Goal: Task Accomplishment & Management: Use online tool/utility

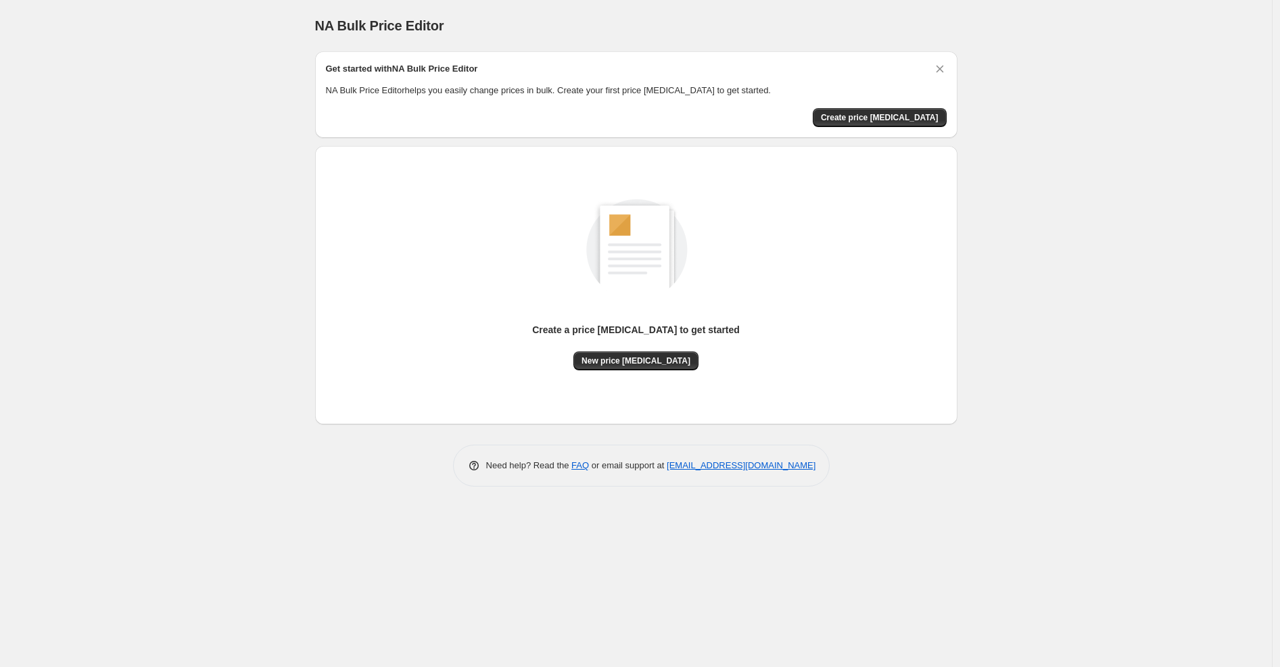
click at [627, 347] on div "Create a price [MEDICAL_DATA] to get started" at bounding box center [636, 337] width 208 height 28
click at [627, 353] on button "New price [MEDICAL_DATA]" at bounding box center [635, 361] width 125 height 19
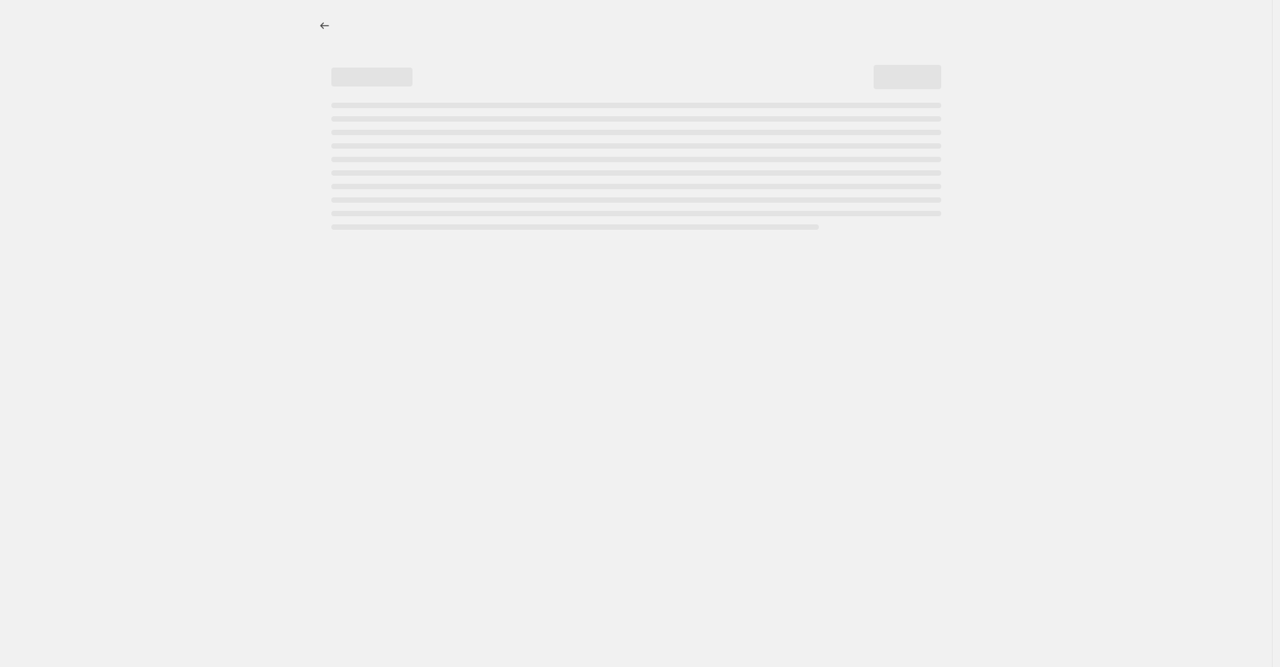
select select "percentage"
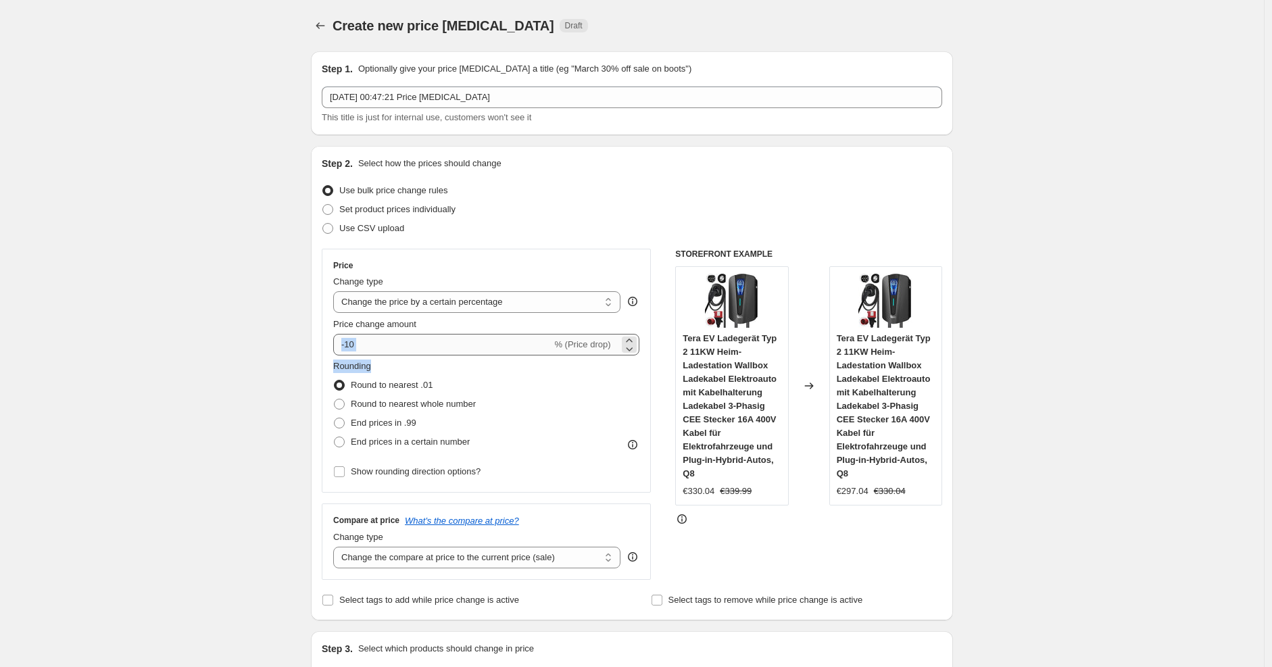
drag, startPoint x: 404, startPoint y: 361, endPoint x: 347, endPoint y: 340, distance: 60.5
click at [347, 340] on div "Price Change type Change the price to a certain amount Change the price by a ce…" at bounding box center [486, 370] width 306 height 221
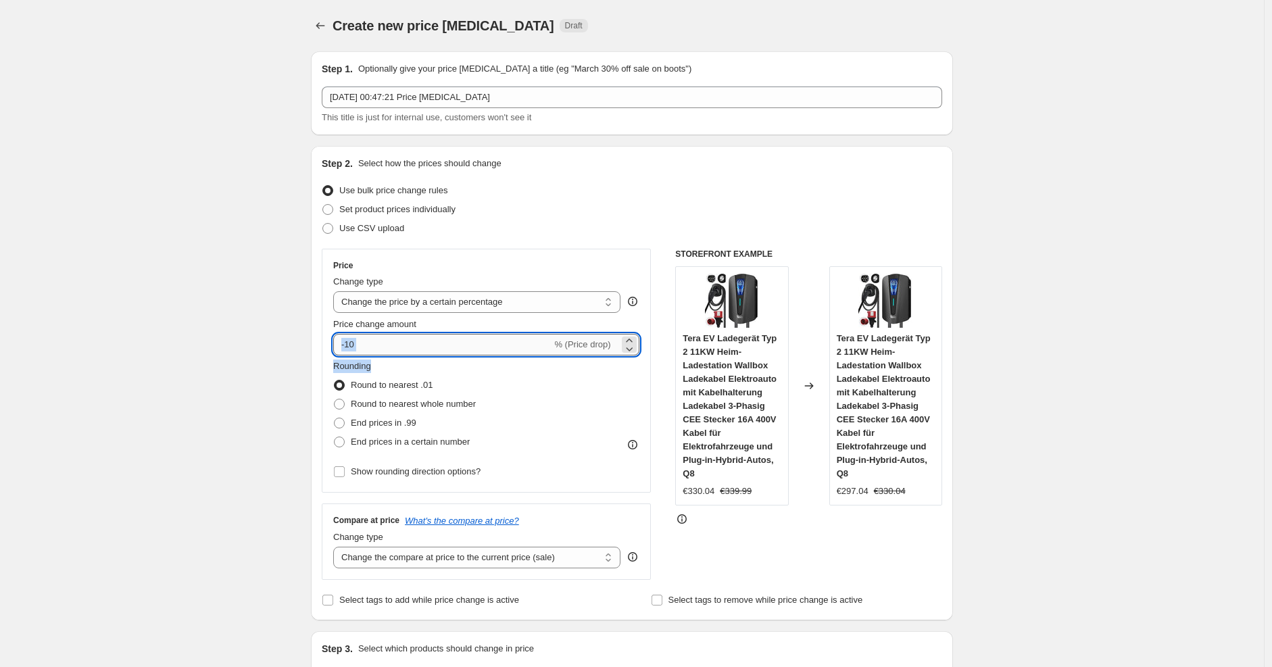
click at [363, 344] on input "-10" at bounding box center [442, 345] width 218 height 22
type input "-1"
type input "-30"
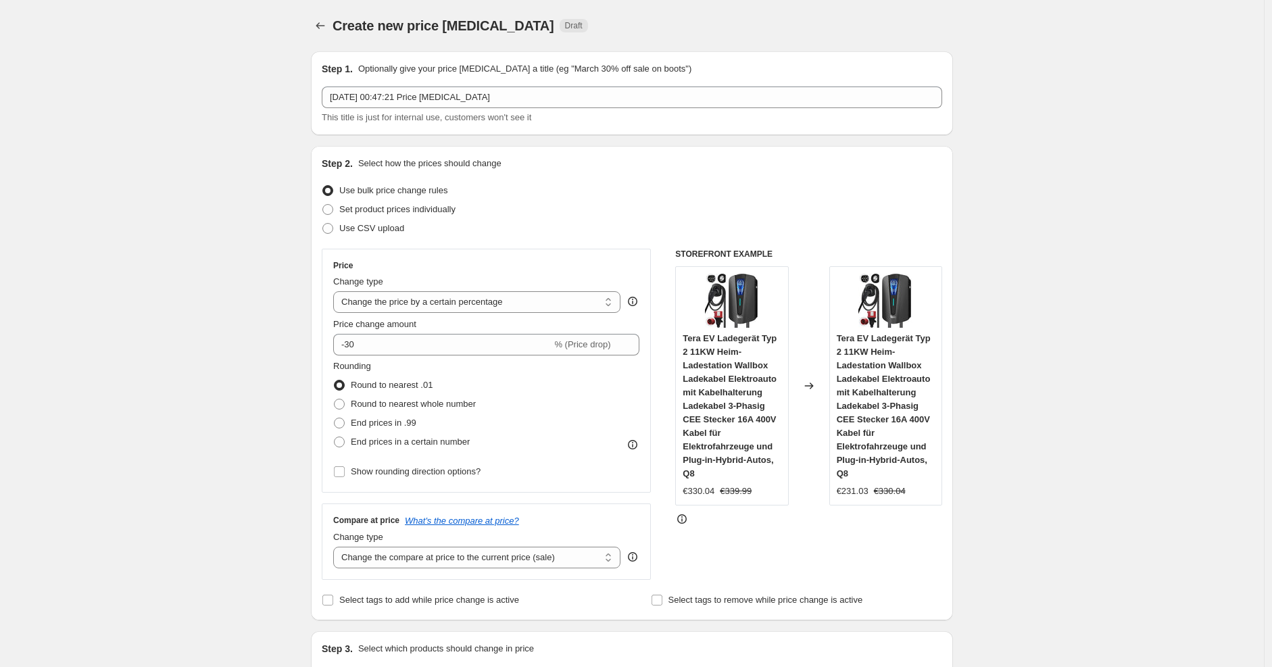
click at [640, 220] on div "Use CSV upload" at bounding box center [632, 228] width 621 height 19
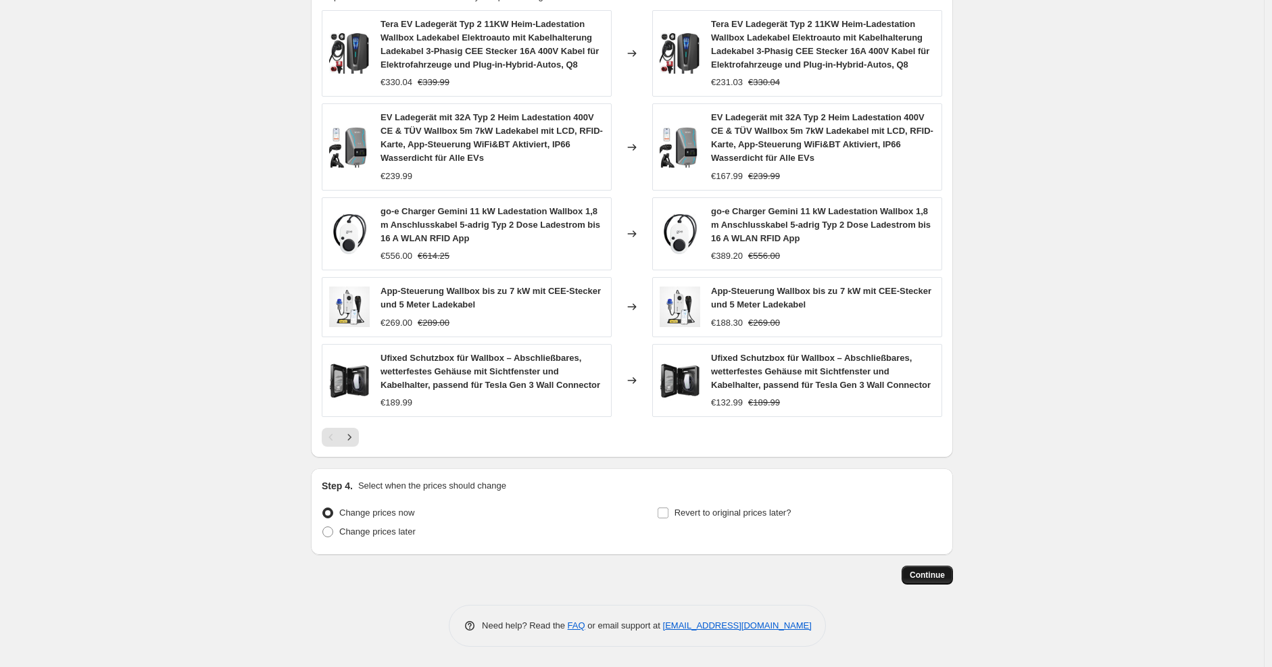
click at [920, 569] on button "Continue" at bounding box center [927, 575] width 51 height 19
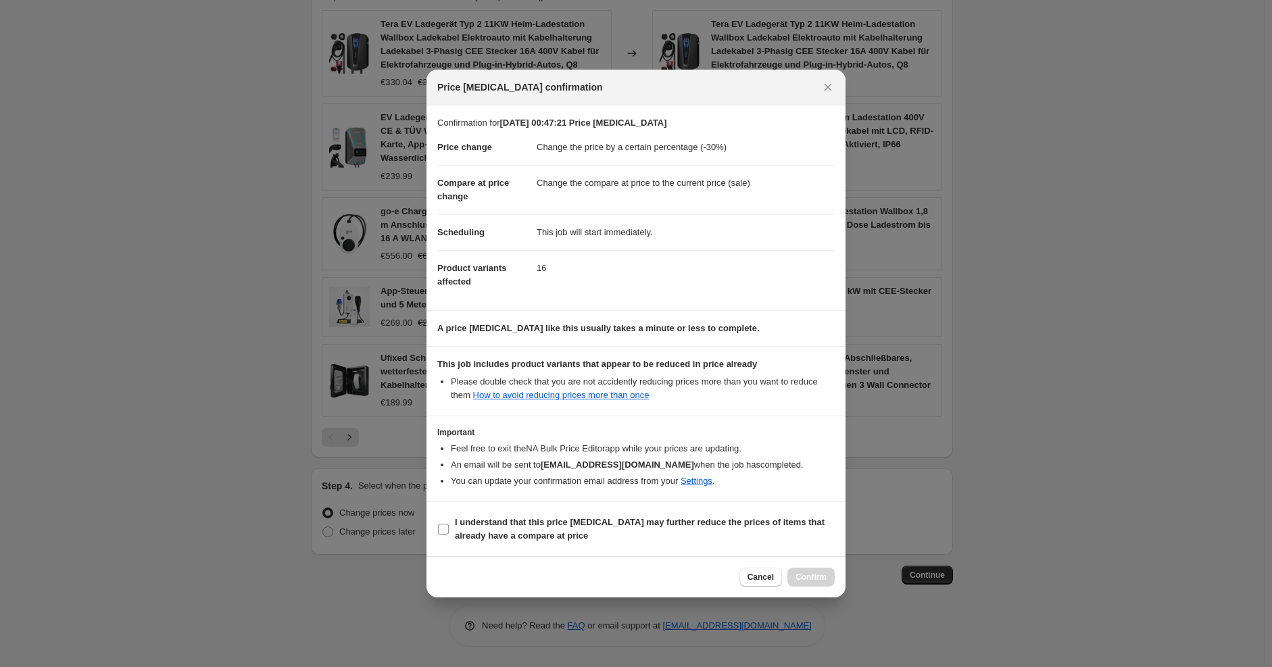
click at [707, 515] on label "I understand that this price change job may further reduce the prices of items …" at bounding box center [636, 529] width 398 height 32
click at [449, 524] on input "I understand that this price change job may further reduce the prices of items …" at bounding box center [443, 529] width 11 height 11
checkbox input "true"
click at [803, 582] on span "Confirm" at bounding box center [811, 577] width 31 height 11
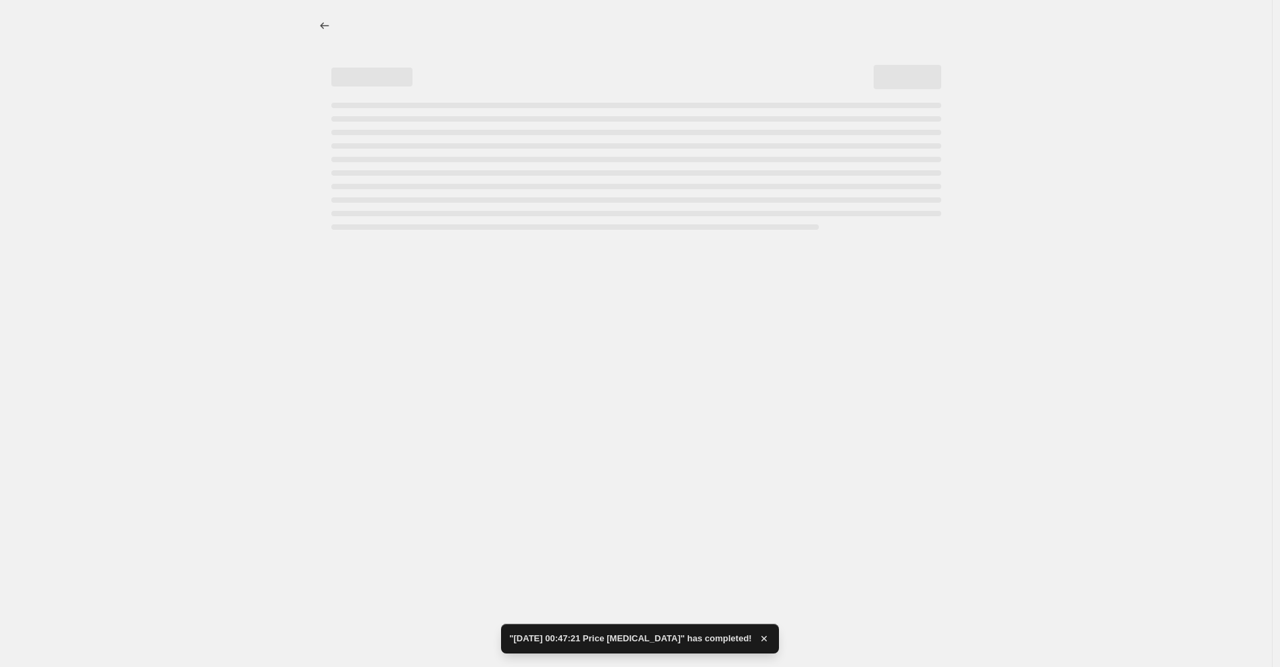
select select "percentage"
